Goal: Complete application form

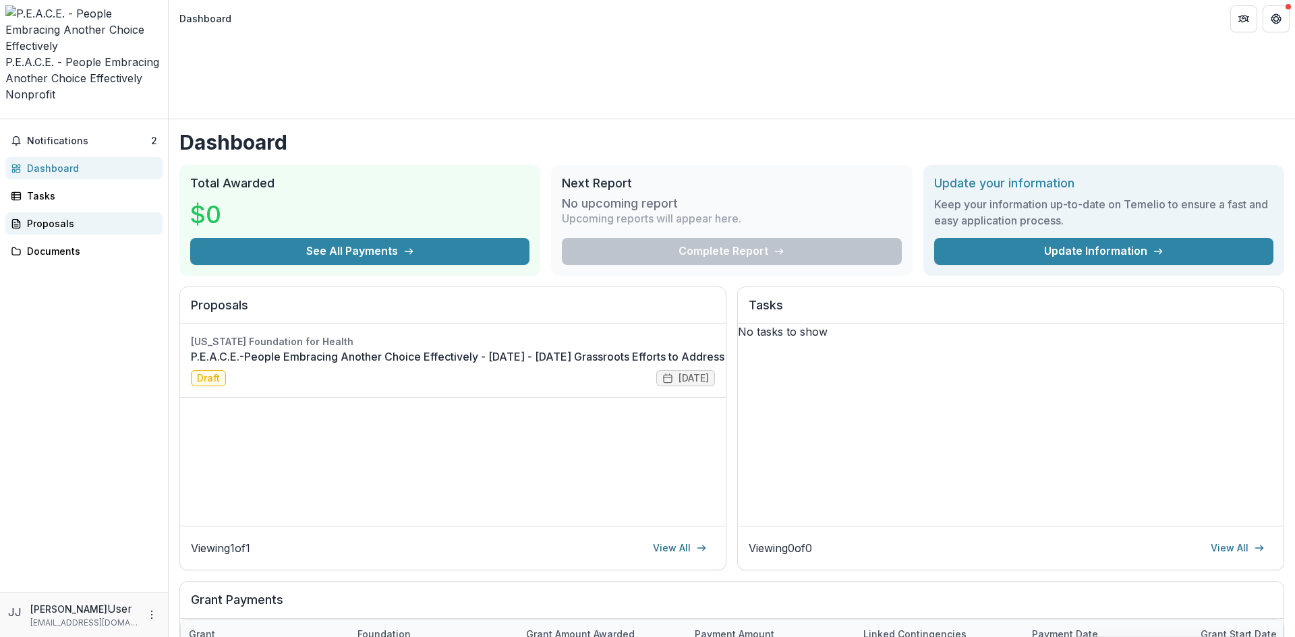
click at [53, 217] on div "Proposals" at bounding box center [89, 224] width 125 height 14
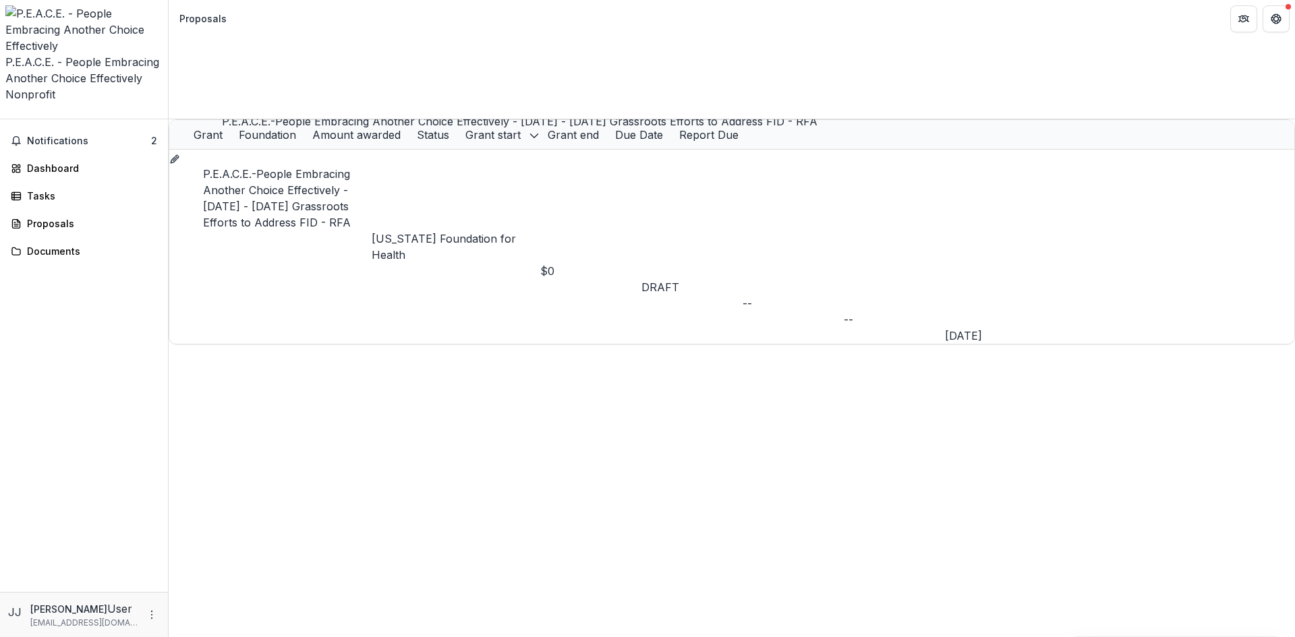
click at [283, 167] on link "P.E.A.C.E.-People Embracing Another Choice Effectively - [DATE] - [DATE] Grassr…" at bounding box center [277, 198] width 148 height 62
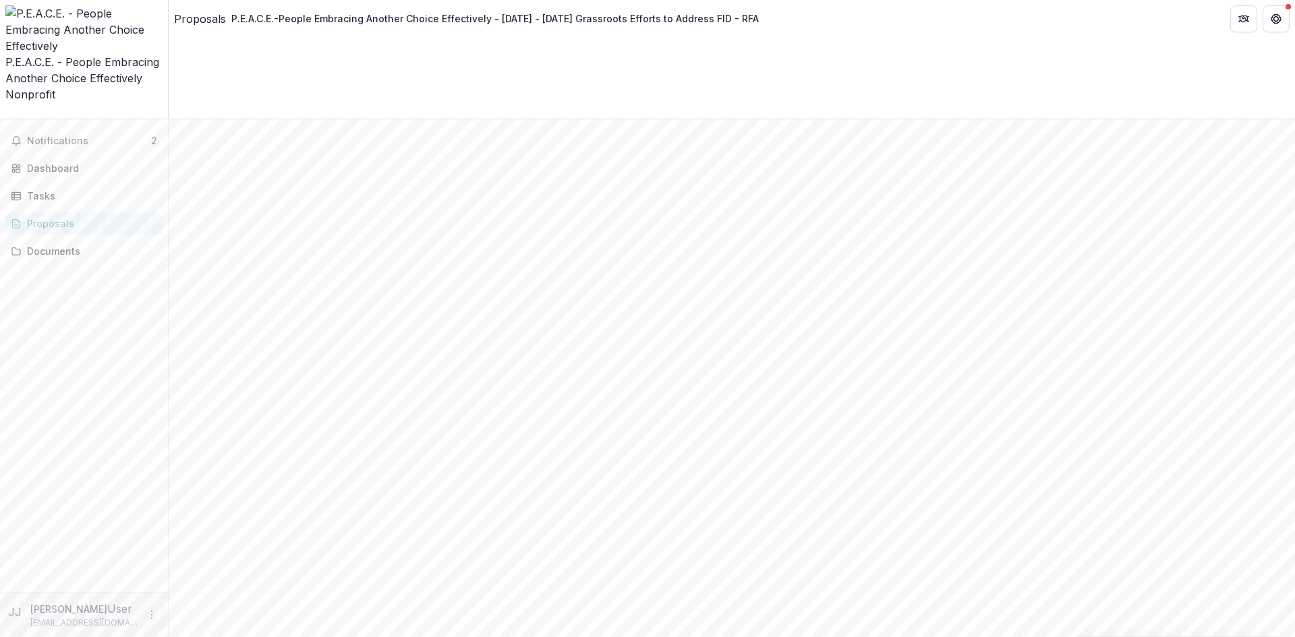
scroll to position [2186, 0]
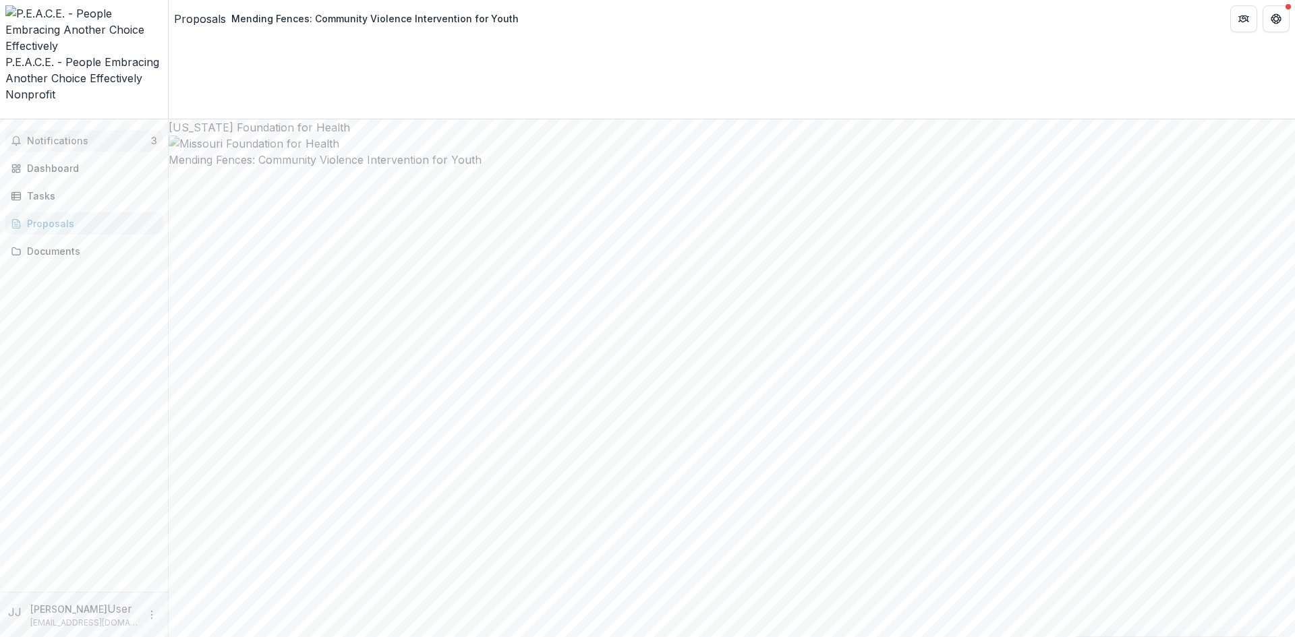
click at [57, 136] on span "Notifications" at bounding box center [89, 141] width 124 height 11
click at [43, 161] on div "Dashboard" at bounding box center [89, 168] width 125 height 14
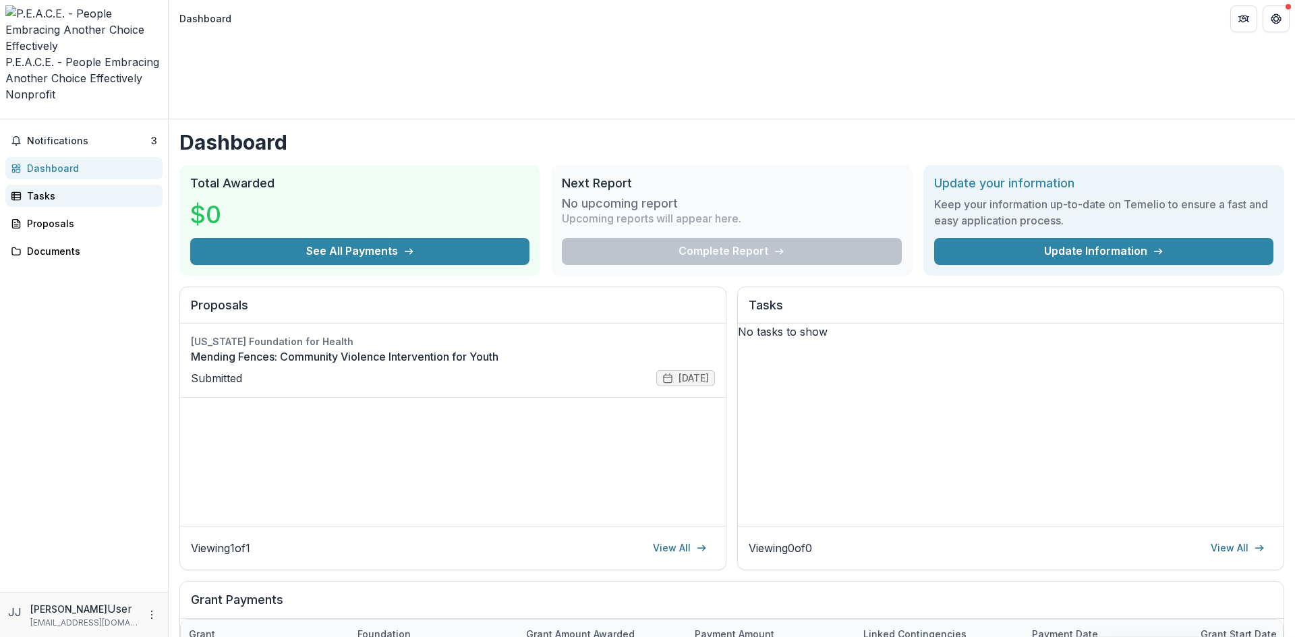
click at [45, 189] on div "Tasks" at bounding box center [89, 196] width 125 height 14
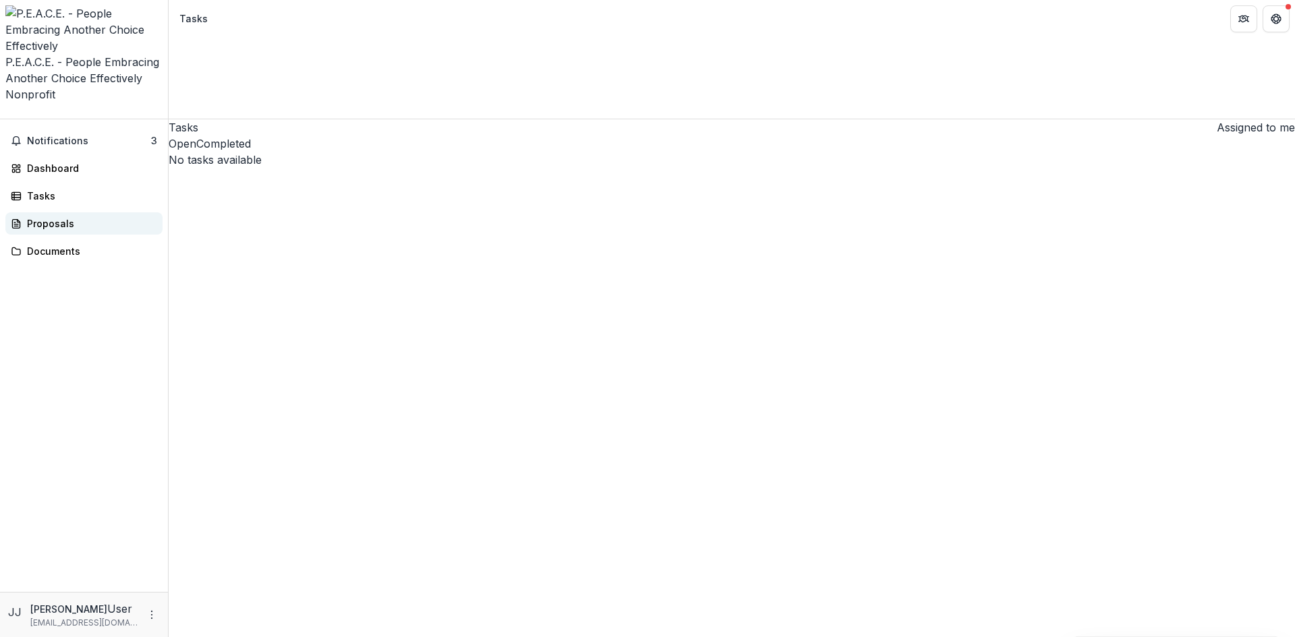
click at [33, 217] on div "Proposals" at bounding box center [89, 224] width 125 height 14
